Goal: Transaction & Acquisition: Purchase product/service

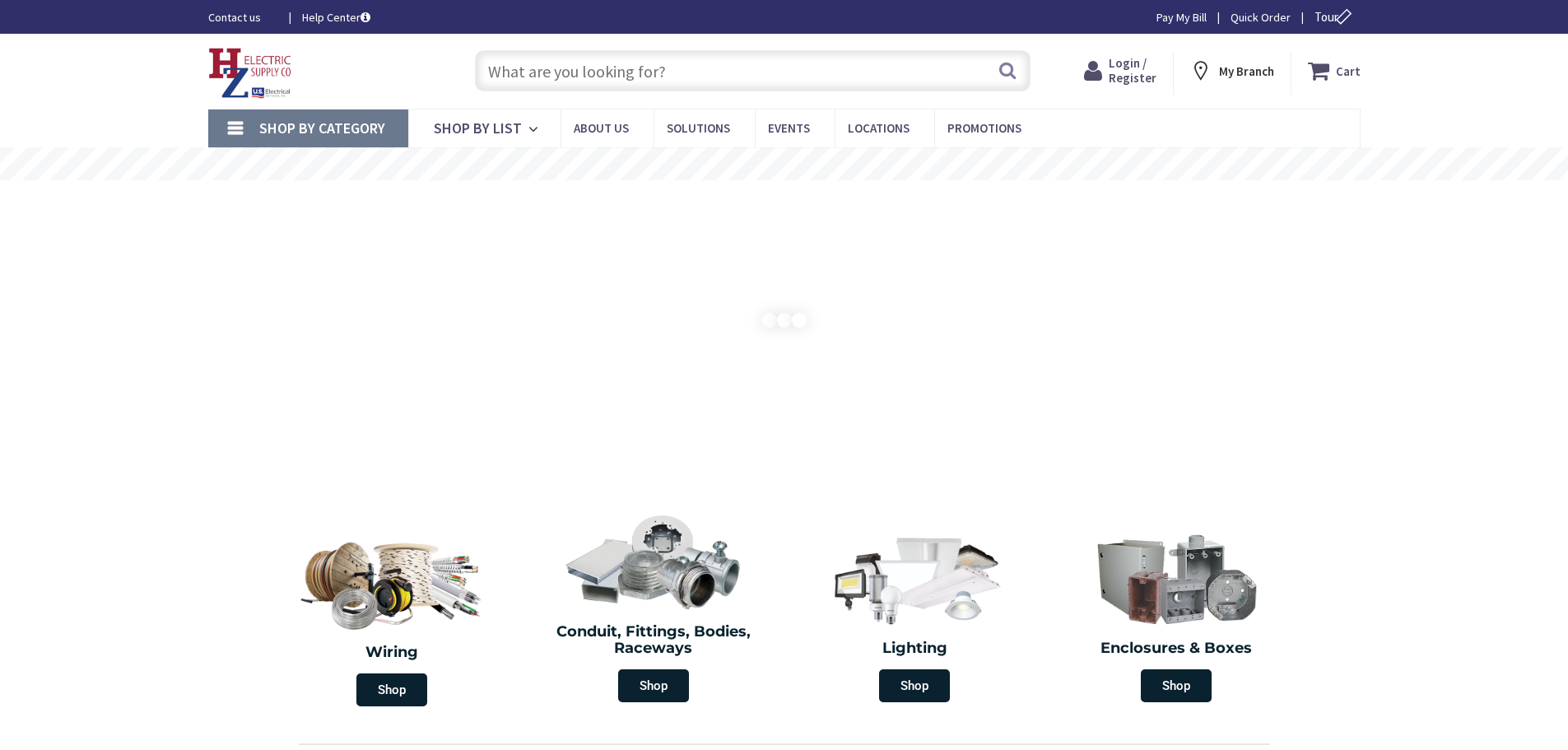
click at [805, 56] on input "text" at bounding box center [752, 71] width 556 height 41
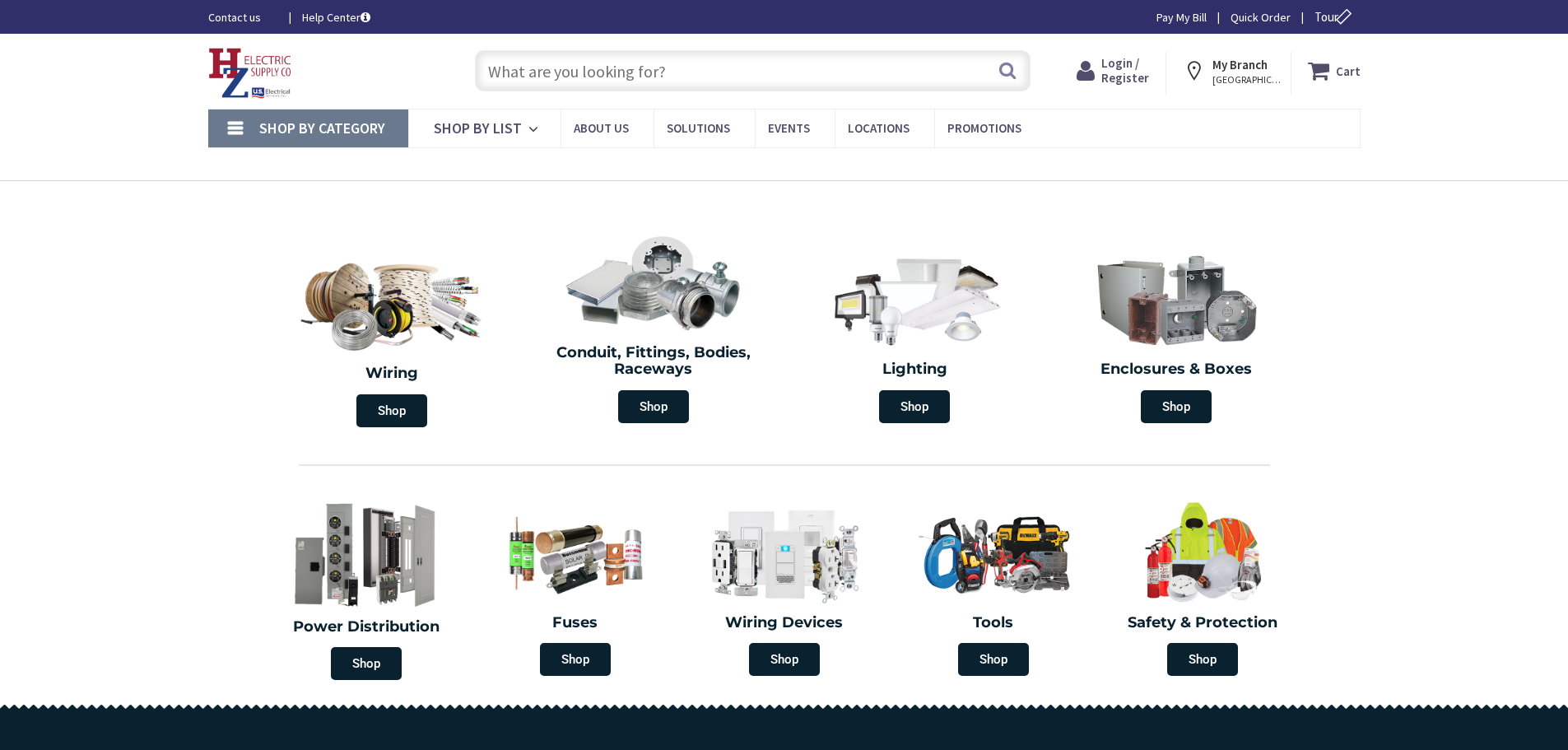
click at [1112, 74] on span "Login / Register" at bounding box center [1125, 70] width 48 height 30
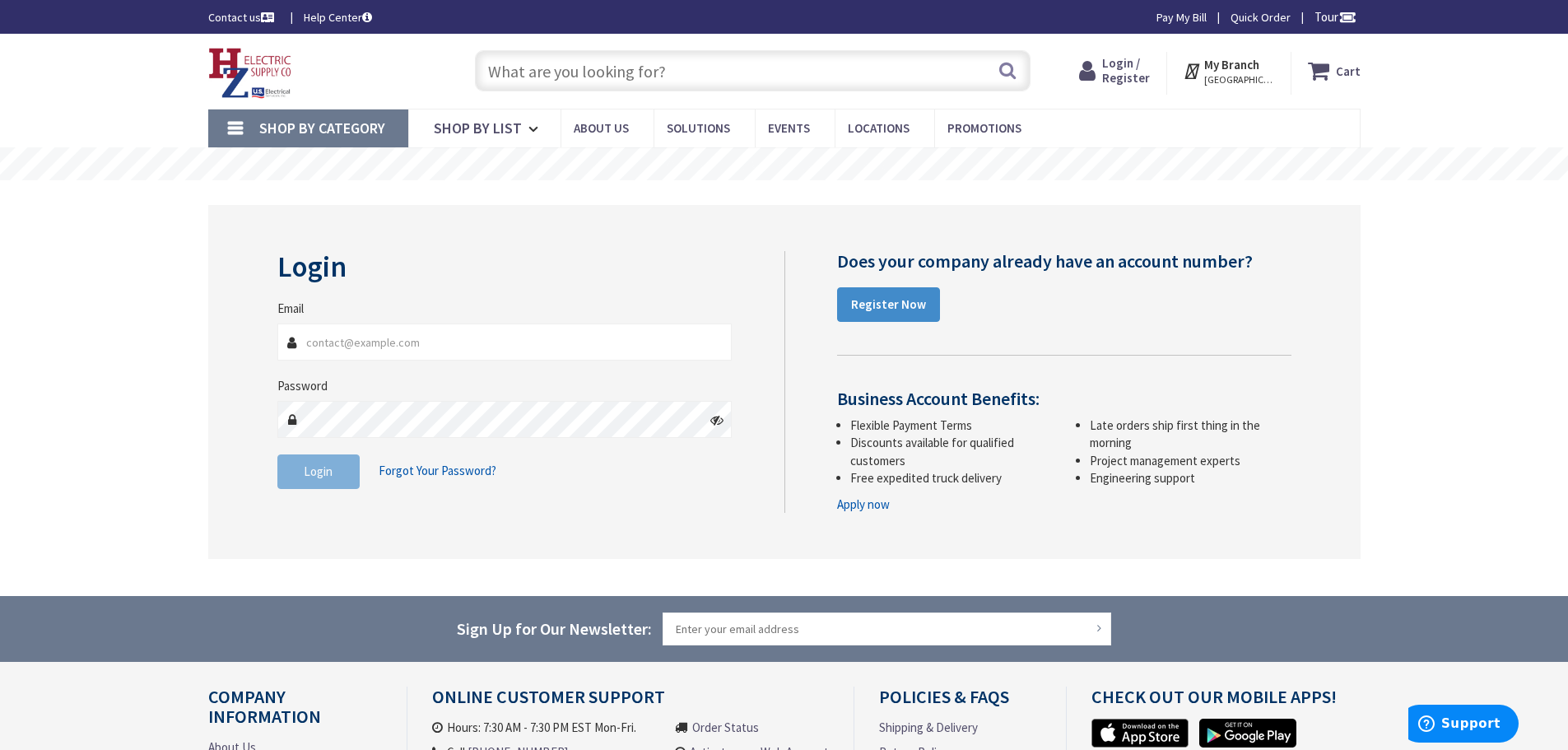
click at [362, 338] on input "Email" at bounding box center [504, 342] width 455 height 37
type input "N"
type input "nicks@tandjelectric.com"
click at [316, 456] on button "Login" at bounding box center [318, 473] width 82 height 35
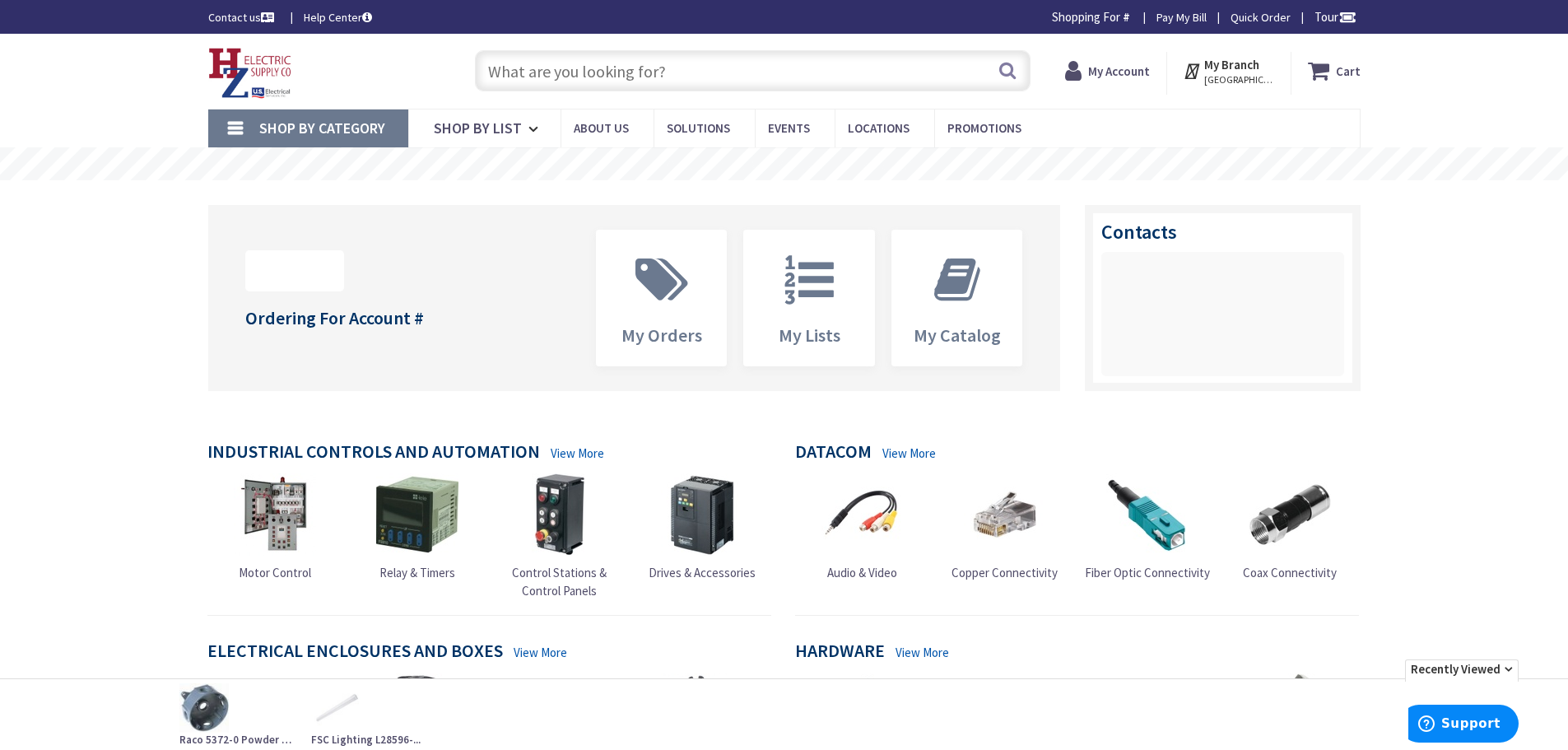
click at [641, 93] on div "Search" at bounding box center [748, 70] width 563 height 52
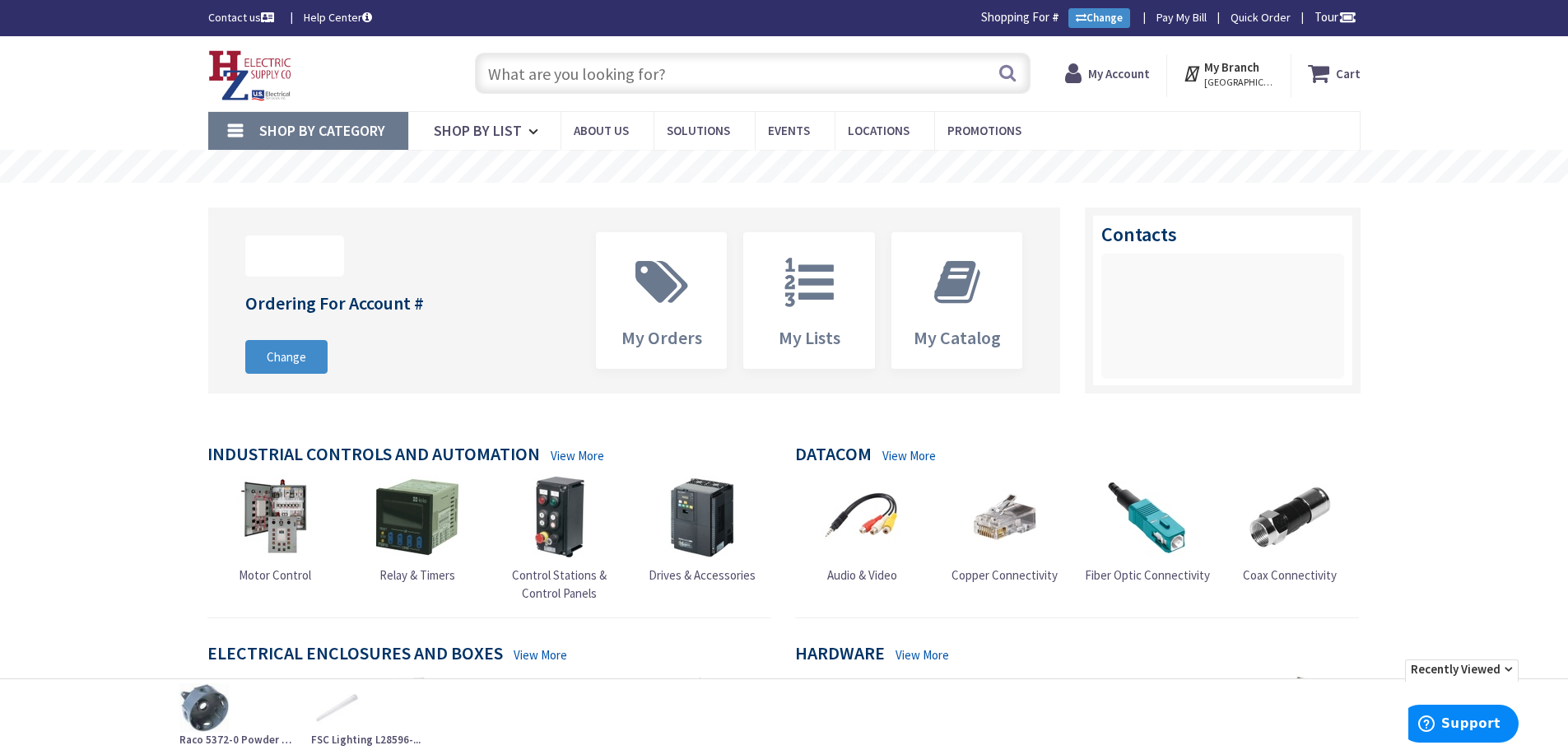
click at [633, 74] on input "text" at bounding box center [752, 73] width 556 height 41
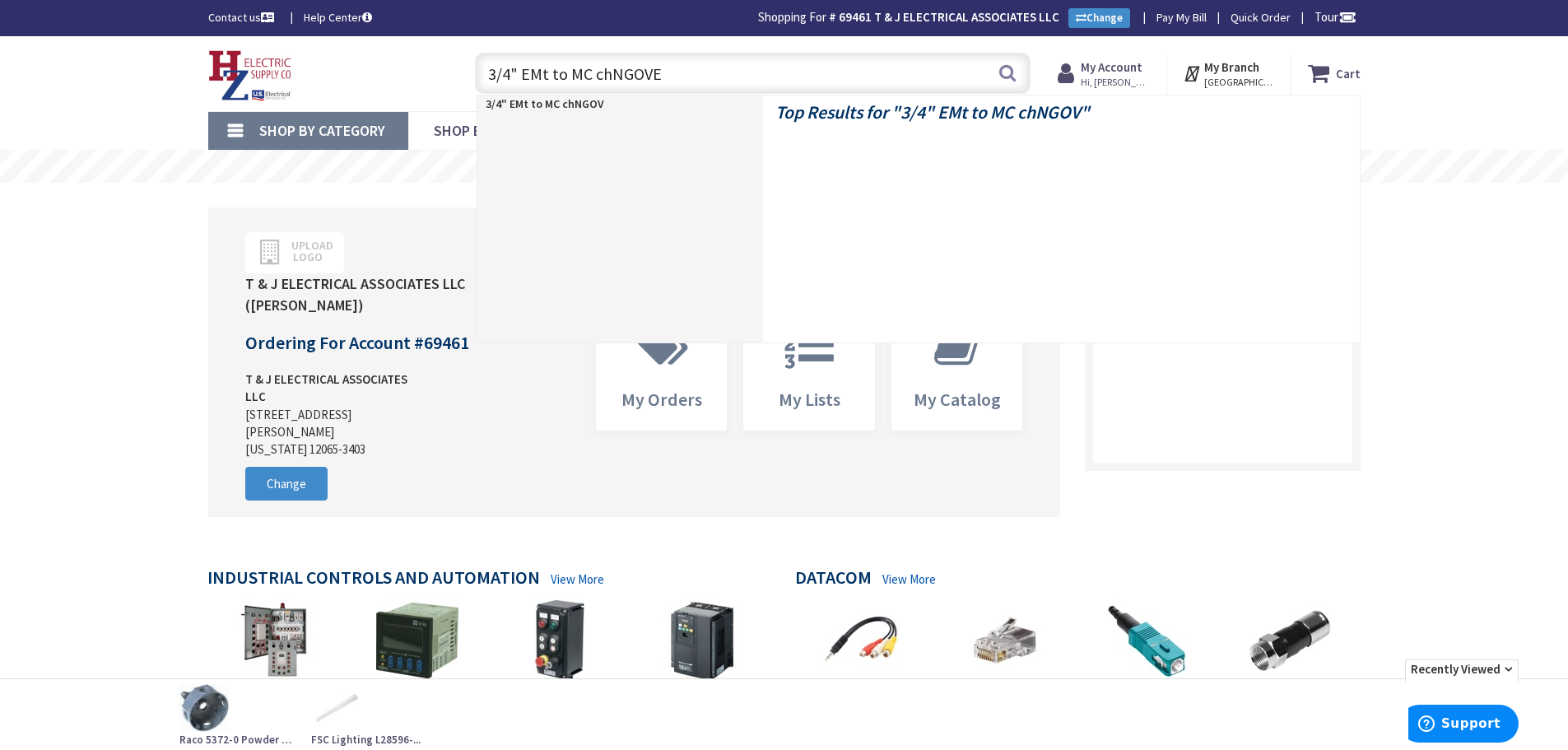
type input "3/4" EMt to MC chNGOVER"
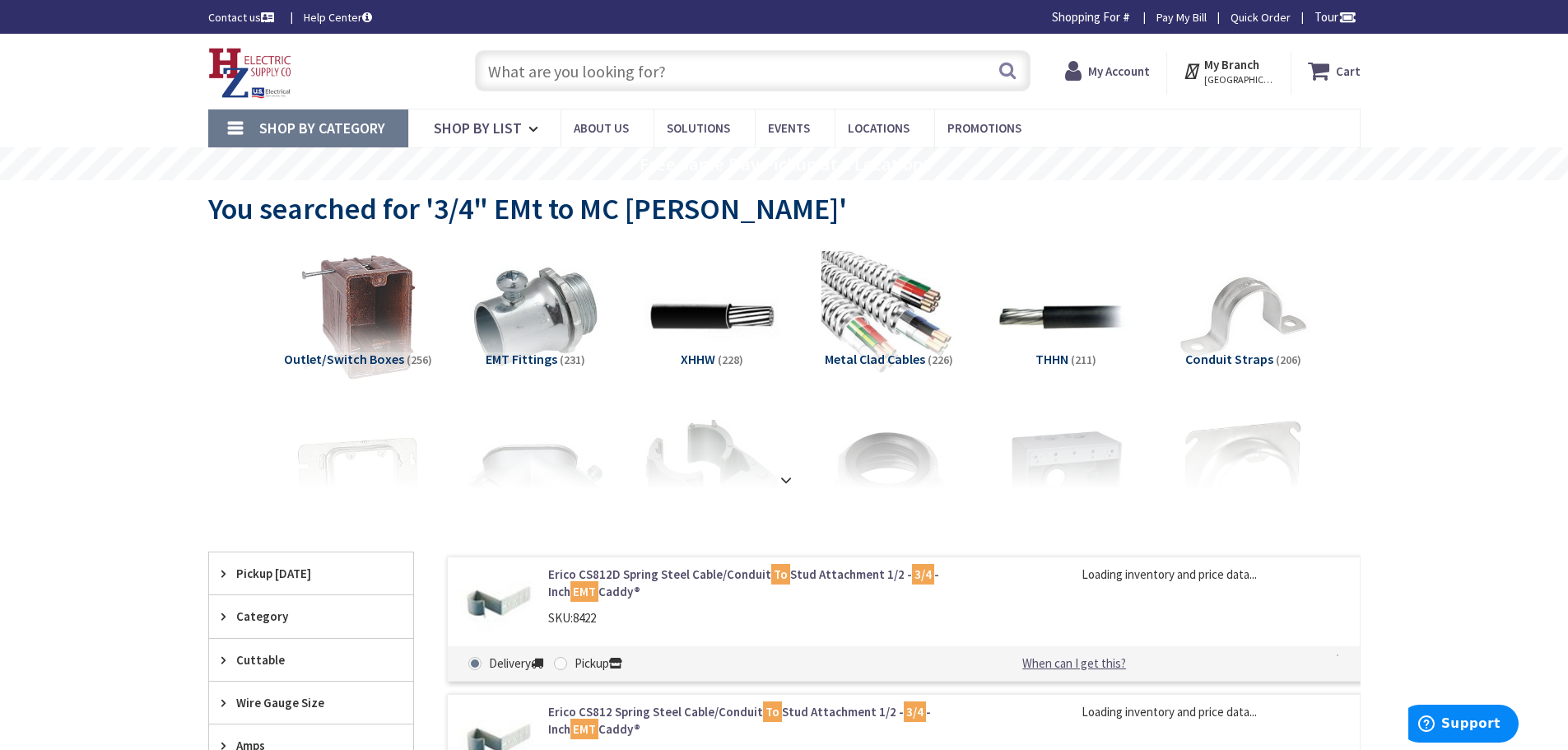
click at [592, 81] on input "text" at bounding box center [752, 71] width 556 height 41
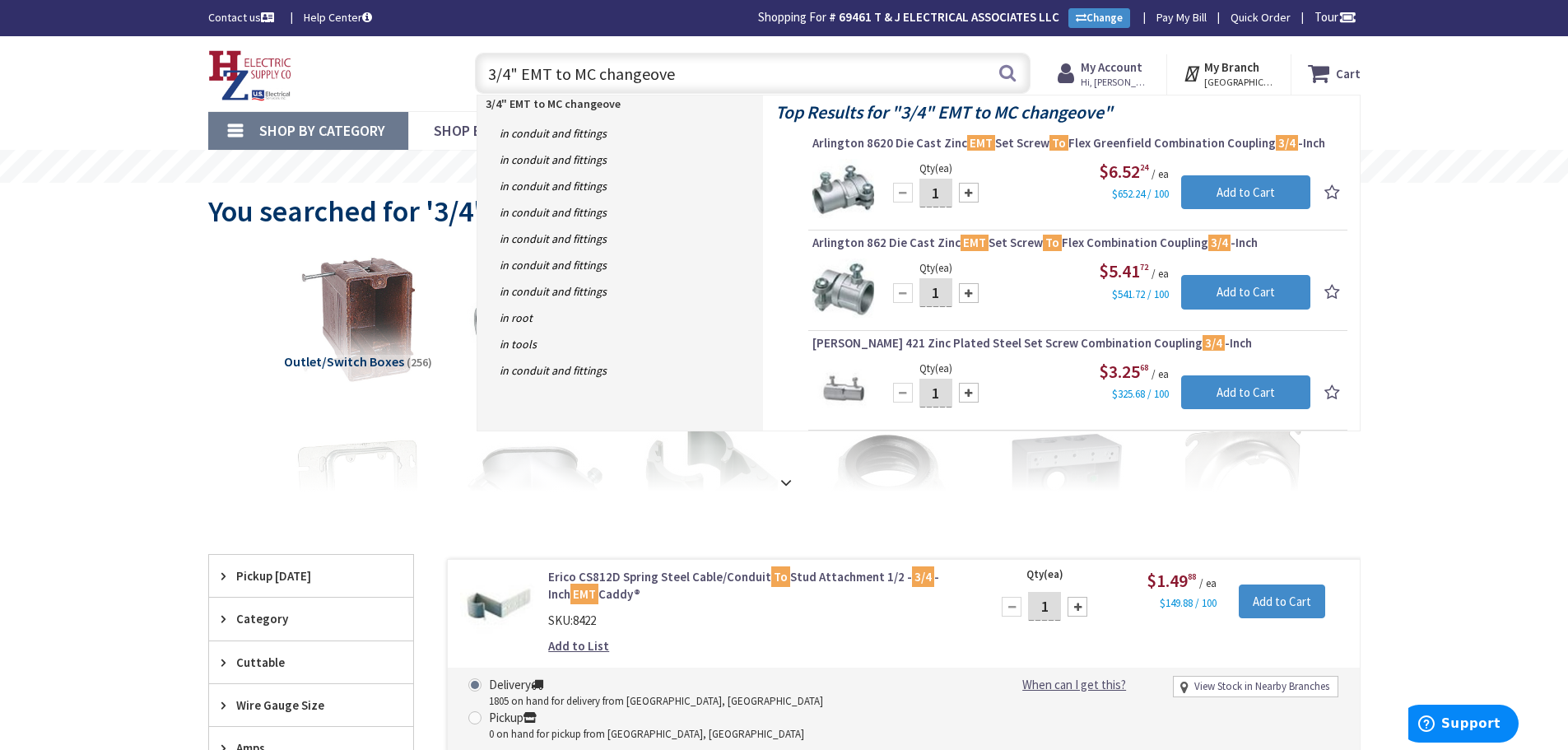
type input "3/4" EMT to MC changeover"
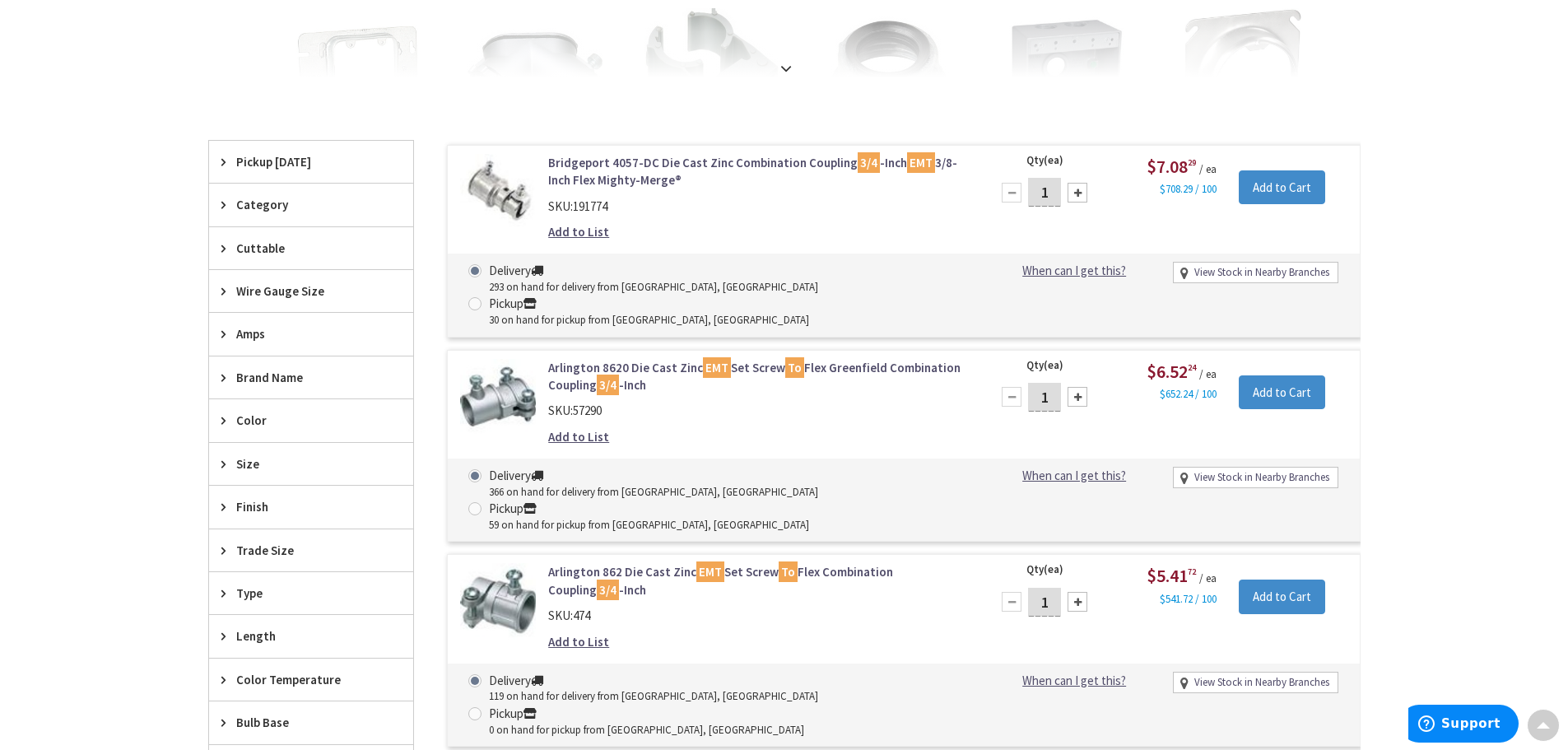
scroll to position [414, 0]
